Goal: Information Seeking & Learning: Learn about a topic

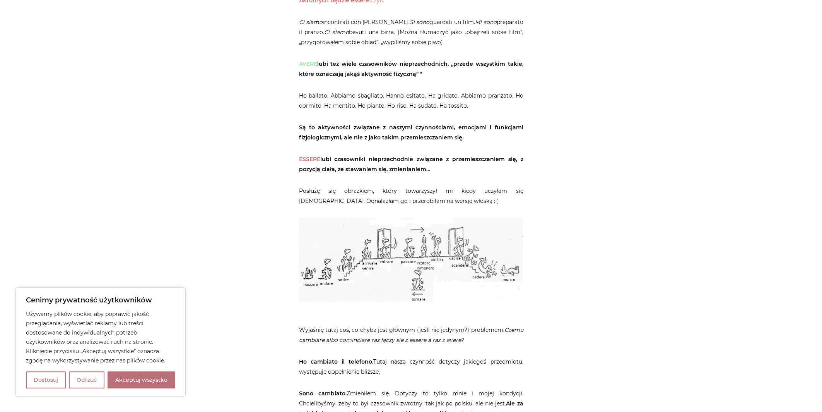
scroll to position [541, 0]
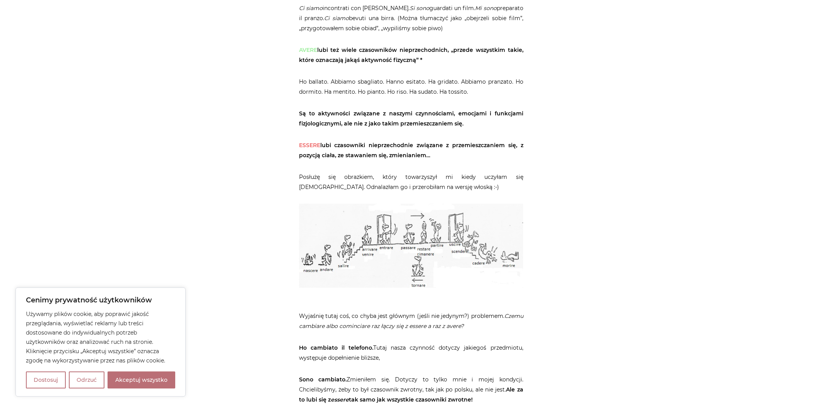
click at [366, 273] on img at bounding box center [411, 246] width 224 height 84
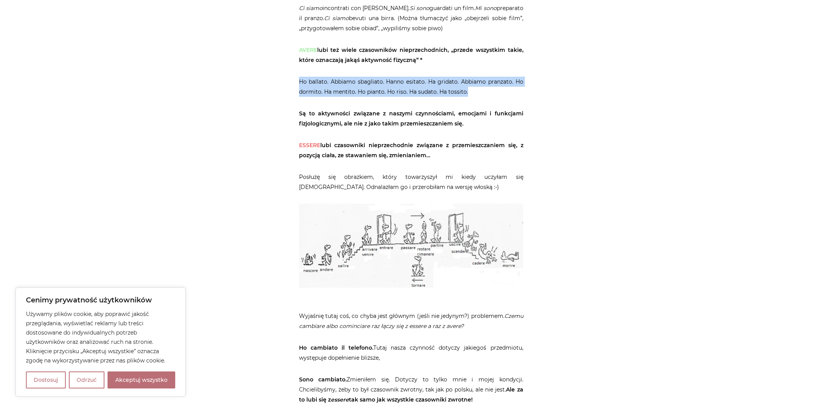
drag, startPoint x: 299, startPoint y: 80, endPoint x: 521, endPoint y: 99, distance: 222.6
copy p "Ho ballato. Abbiamo sbagliato. Hanno esitato. Ha gridato. Abbiamo pranzato. Ho …"
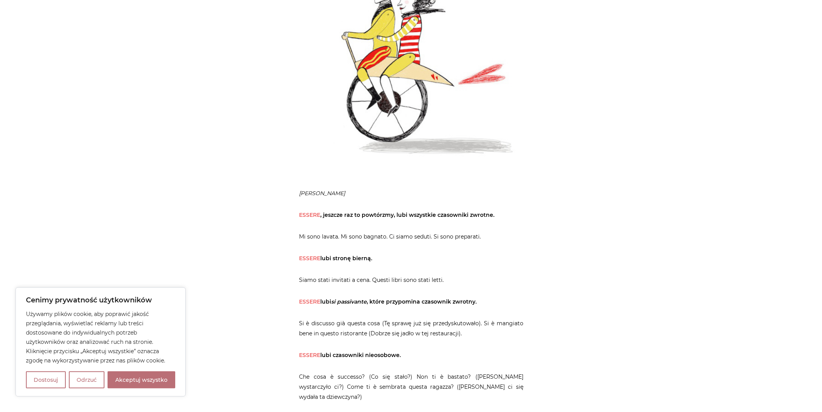
scroll to position [1194, 0]
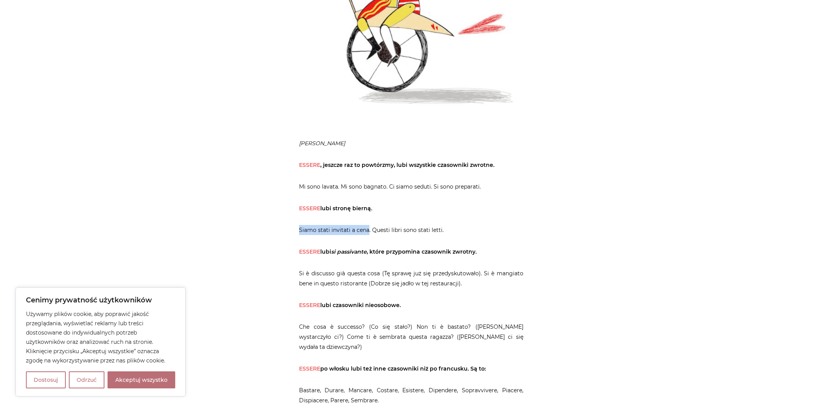
drag, startPoint x: 368, startPoint y: 229, endPoint x: 298, endPoint y: 224, distance: 69.4
click at [298, 224] on div "Strona główna / Blog / Gramatyka / O essere i avere i ich stosunkach z innymi O…" at bounding box center [411, 311] width 232 height 2822
copy p "Siamo stati invitati a cena"
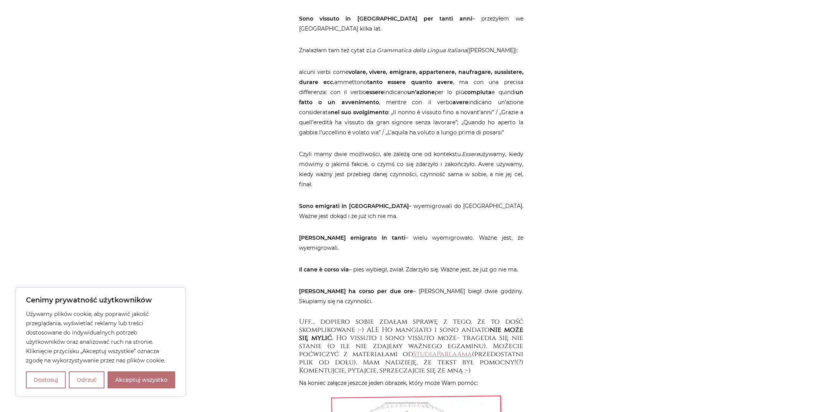
scroll to position [2295, 0]
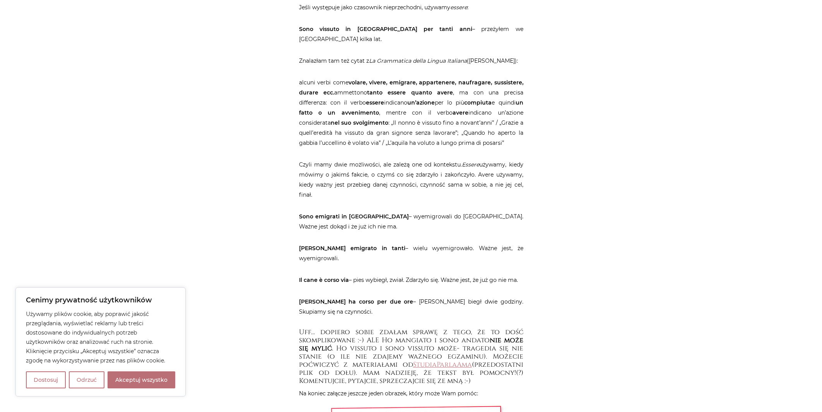
drag, startPoint x: 299, startPoint y: 130, endPoint x: 525, endPoint y: 161, distance: 228.0
copy p "Czyli mamy dwie możliwości, ale zależą one od kontekstu. Essere używamy, kiedy …"
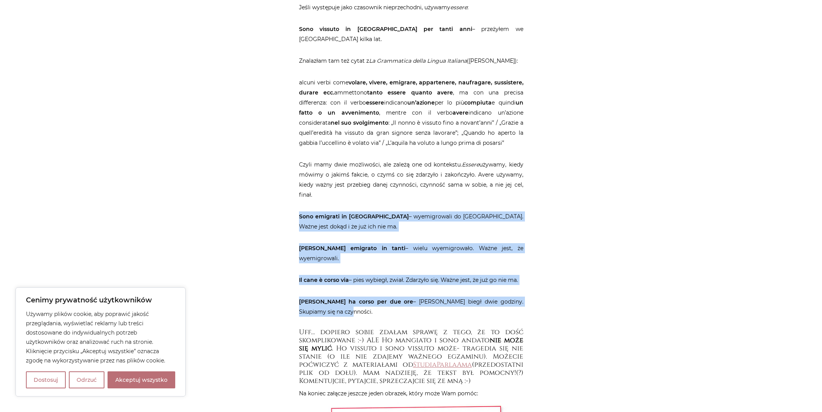
drag, startPoint x: 300, startPoint y: 184, endPoint x: 516, endPoint y: 267, distance: 230.9
copy article "Sono emigrati in [GEOGRAPHIC_DATA] – wyemigrowali do [GEOGRAPHIC_DATA]. Ważne j…"
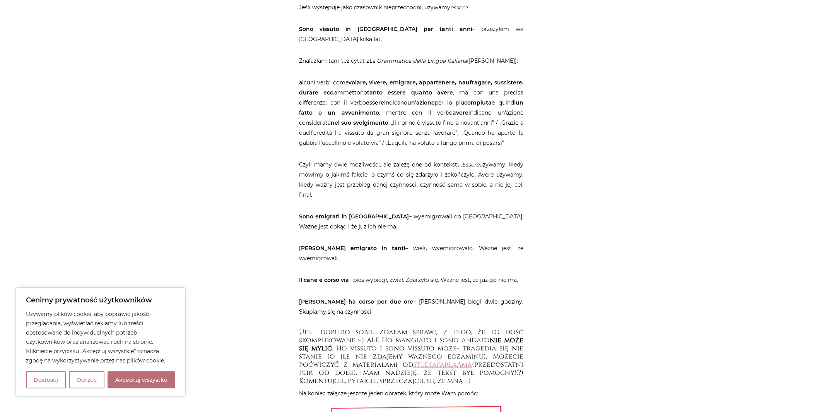
drag, startPoint x: 338, startPoint y: 307, endPoint x: 437, endPoint y: 306, distance: 98.7
click at [437, 328] on h5 "Uff… dopiero sobie zdałam sprawę z tego, że to dość skomplikowane :-) ALE Ho ma…" at bounding box center [411, 356] width 224 height 57
copy h5 "Ho vissuto i sono vissuto"
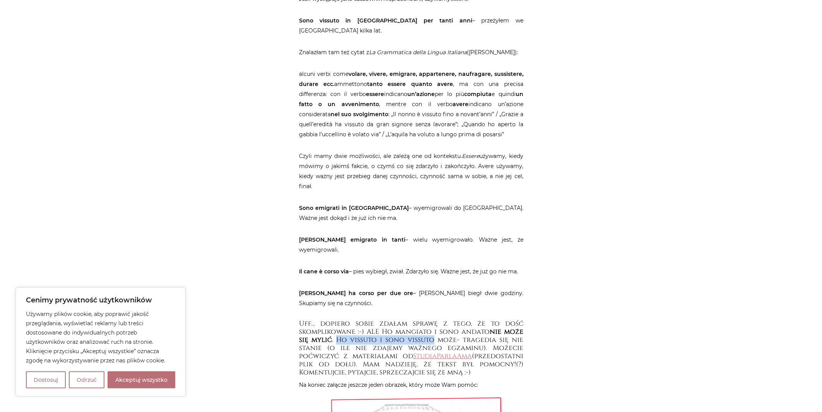
scroll to position [2300, 0]
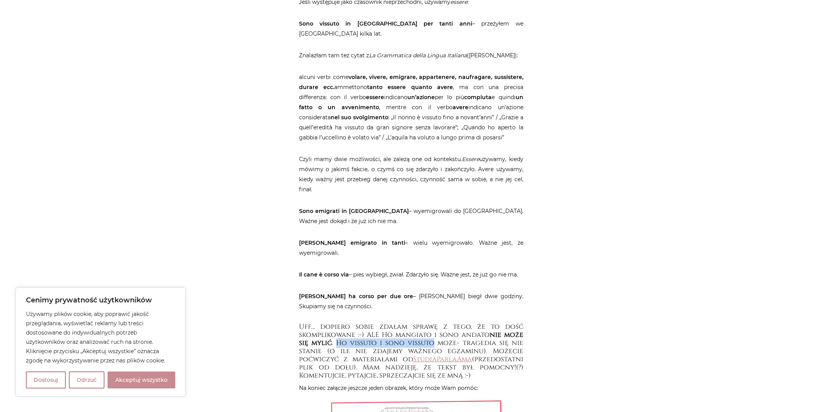
click at [142, 378] on button "Akceptuj wszystko" at bounding box center [142, 379] width 68 height 17
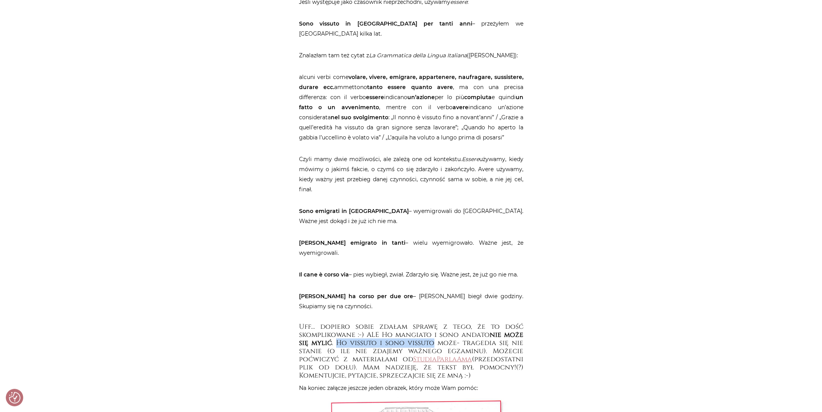
checkbox input "true"
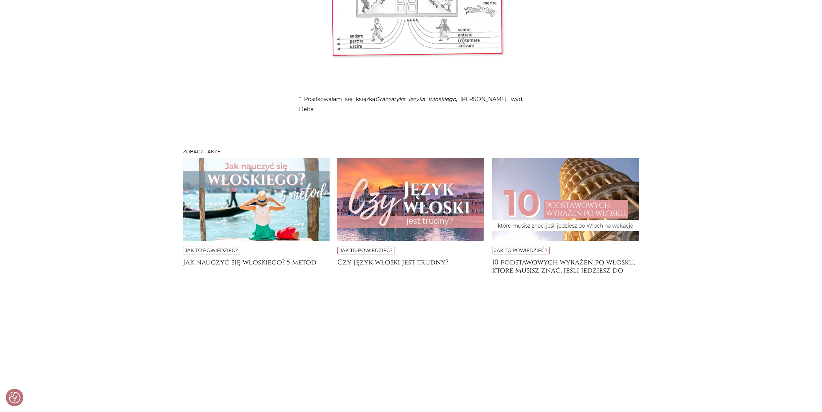
scroll to position [2392, 0]
